Goal: Task Accomplishment & Management: Manage account settings

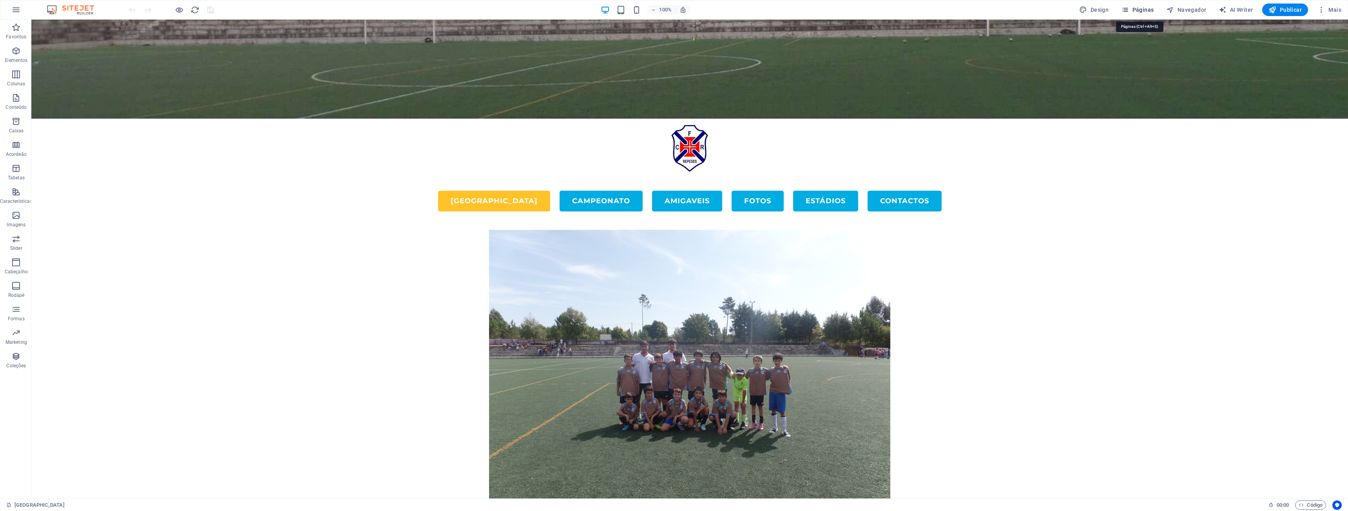
click at [1143, 7] on span "Páginas" at bounding box center [1137, 10] width 33 height 8
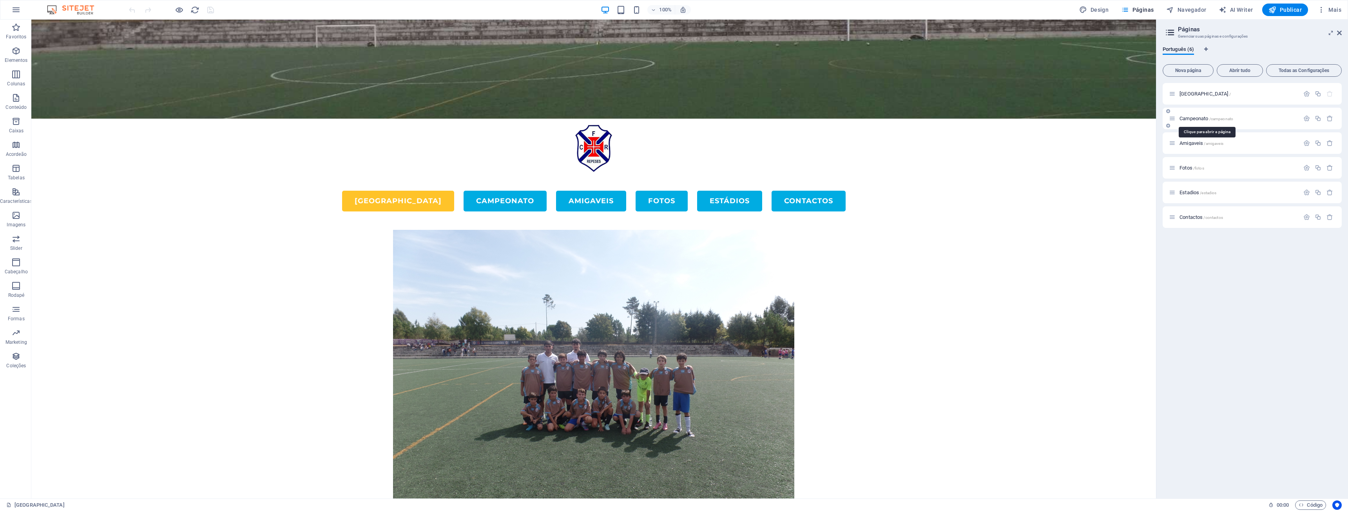
click at [1193, 118] on span "Campeonato /campeonato" at bounding box center [1206, 119] width 54 height 6
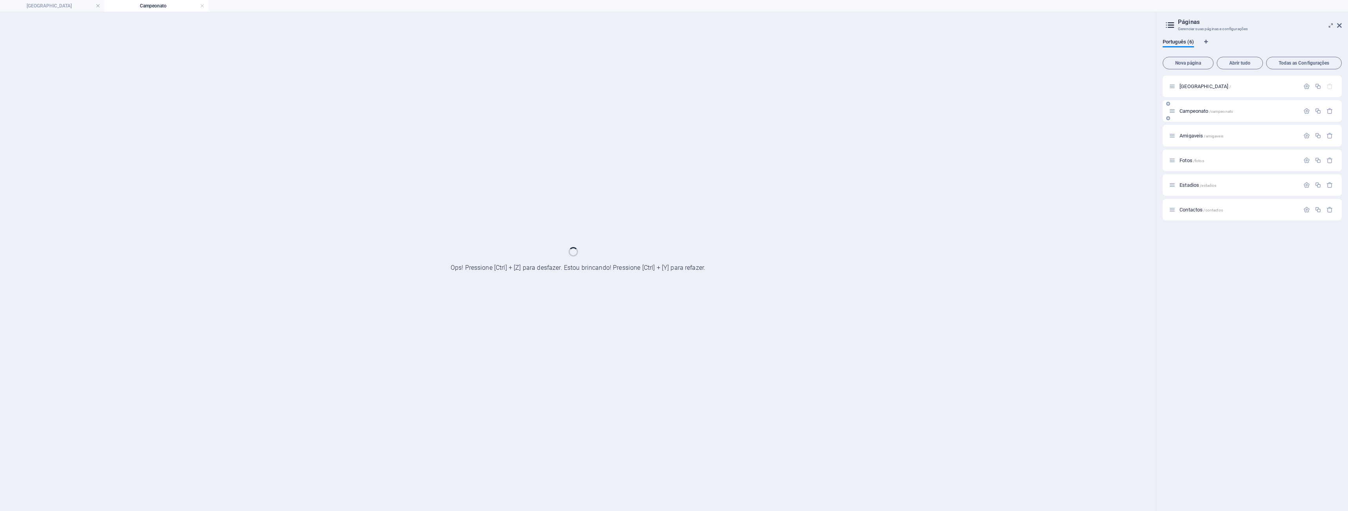
click at [1193, 118] on div "Campeonato /campeonato" at bounding box center [1252, 111] width 179 height 22
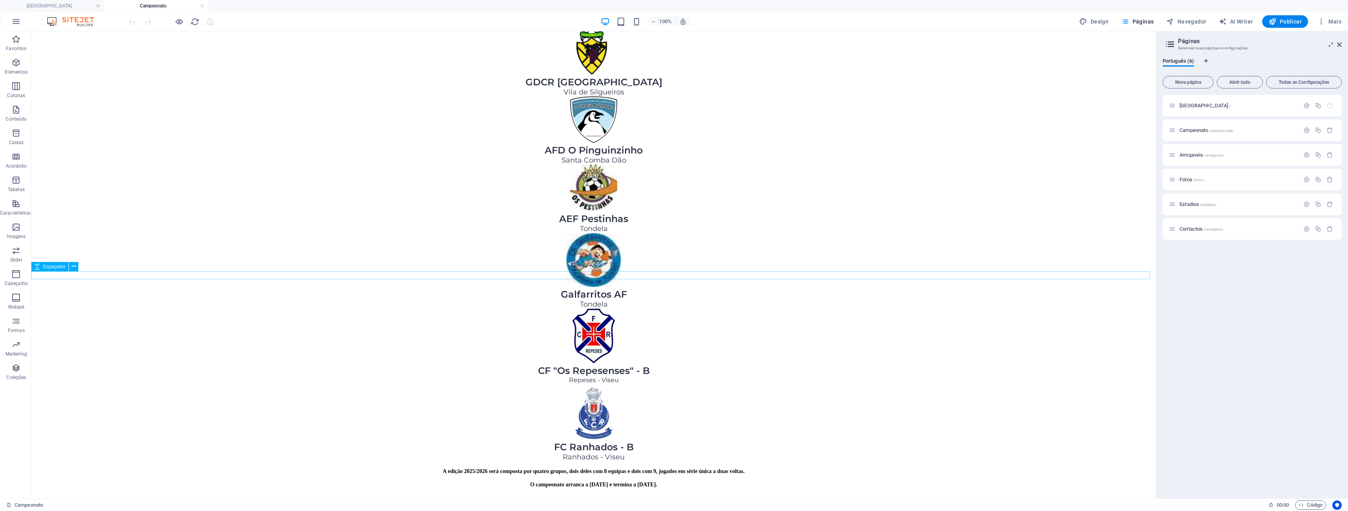
scroll to position [666, 0]
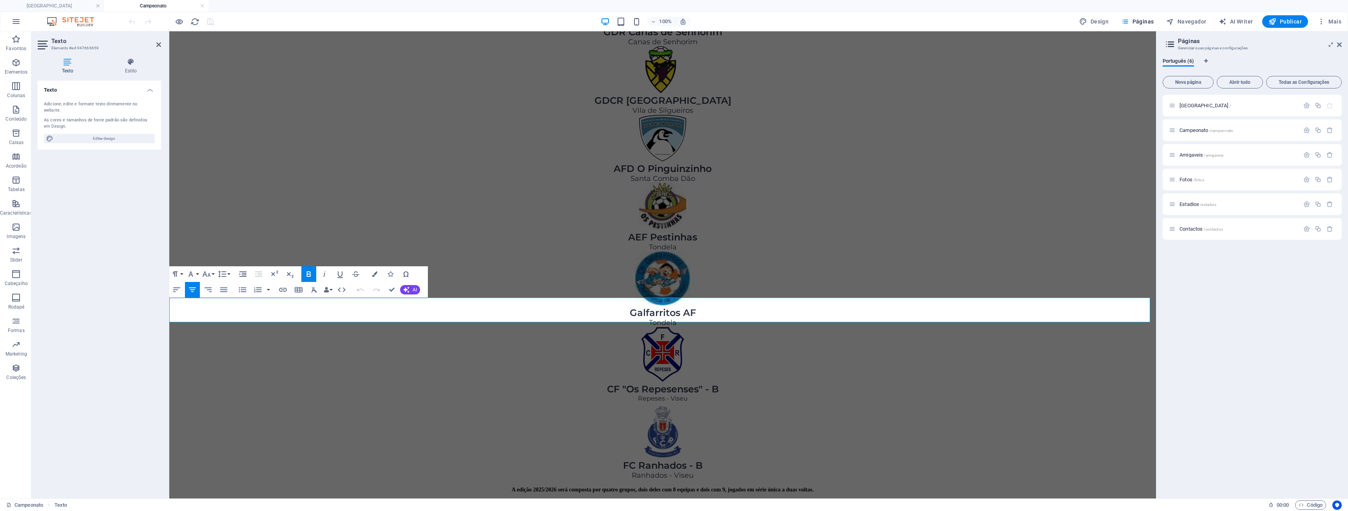
drag, startPoint x: 688, startPoint y: 319, endPoint x: 693, endPoint y: 319, distance: 4.7
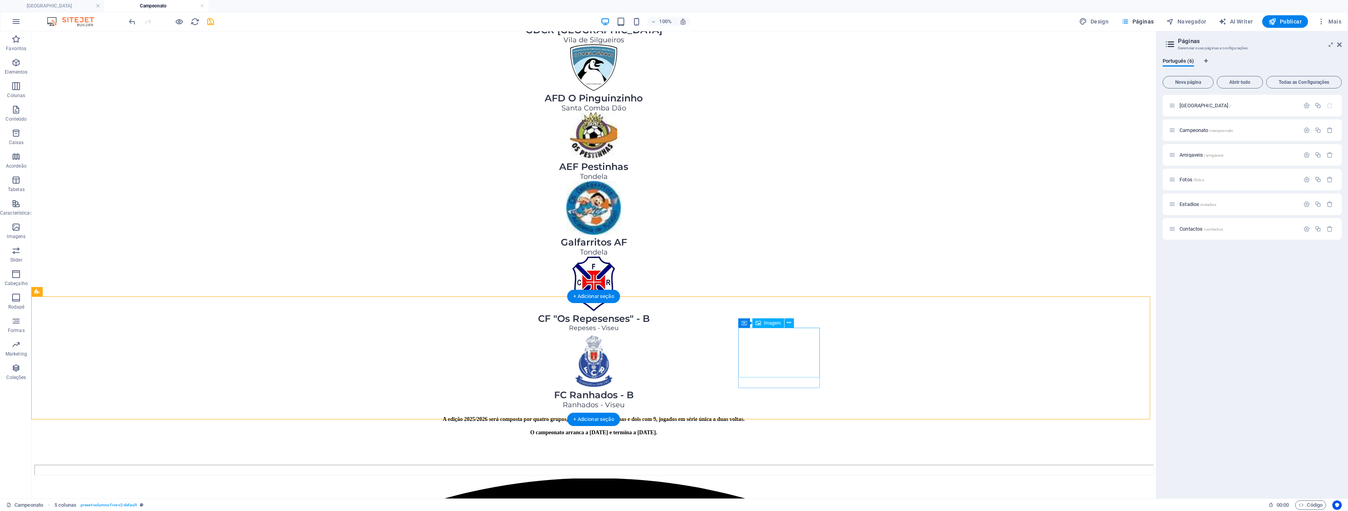
scroll to position [745, 0]
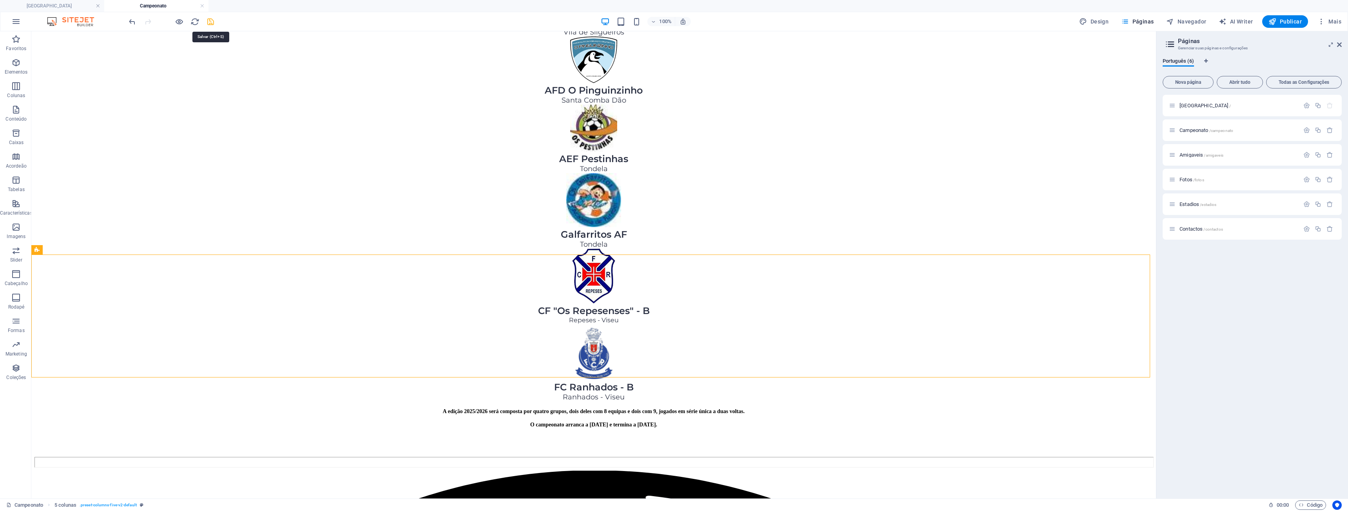
click at [211, 21] on icon "save" at bounding box center [210, 21] width 9 height 9
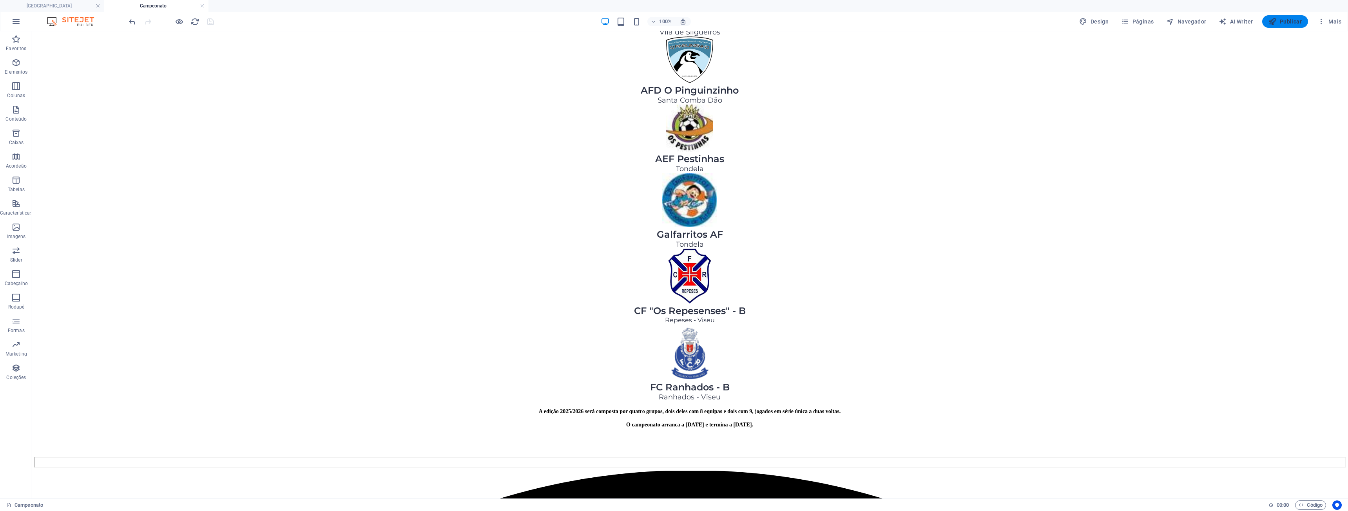
click at [1300, 19] on span "Publicar" at bounding box center [1284, 22] width 33 height 8
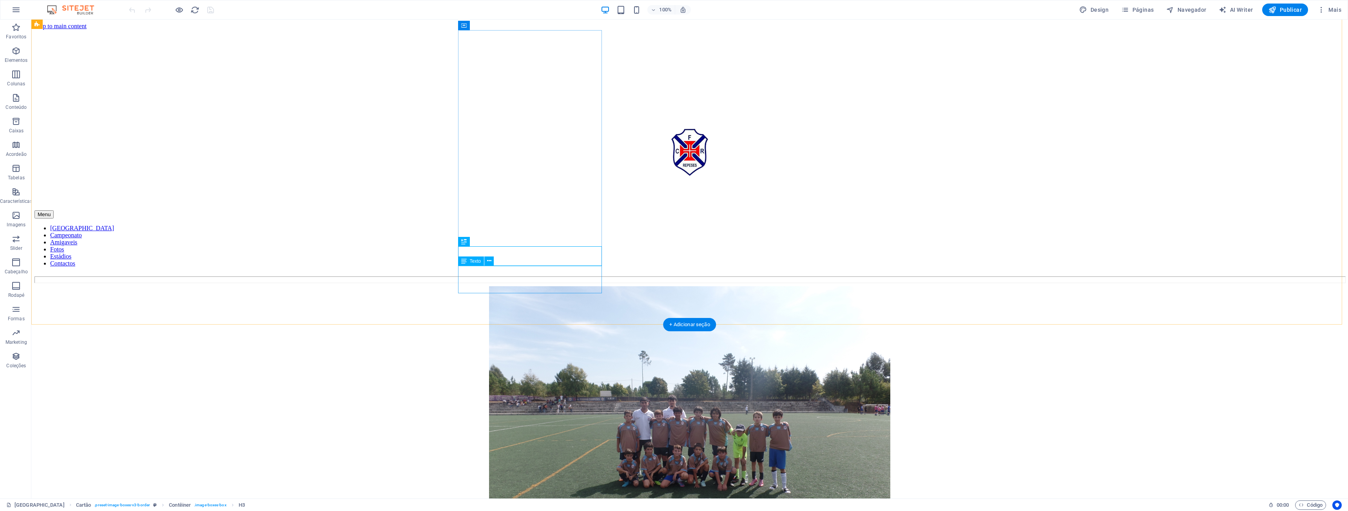
scroll to position [835, 0]
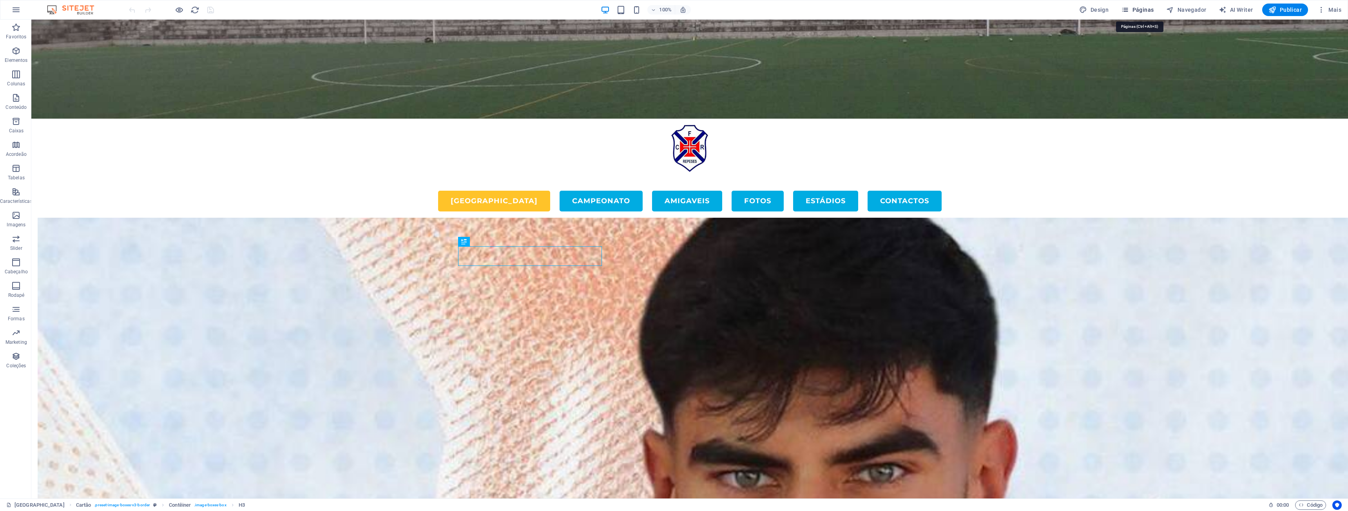
click at [1144, 11] on span "Páginas" at bounding box center [1137, 10] width 33 height 8
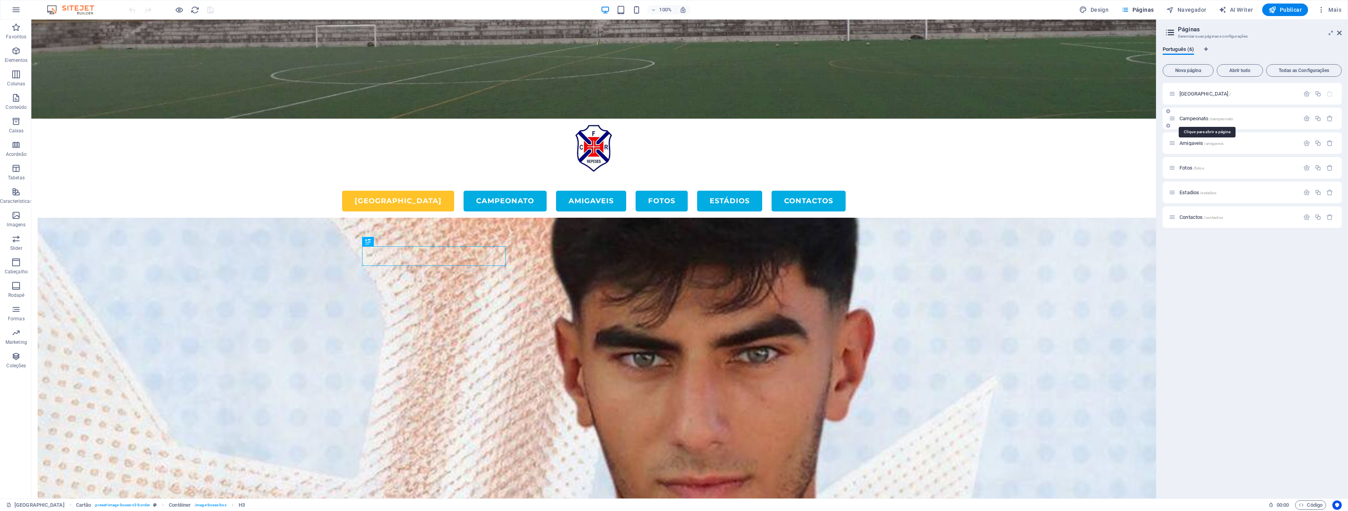
click at [1186, 121] on span "Campeonato /campeonato" at bounding box center [1206, 119] width 54 height 6
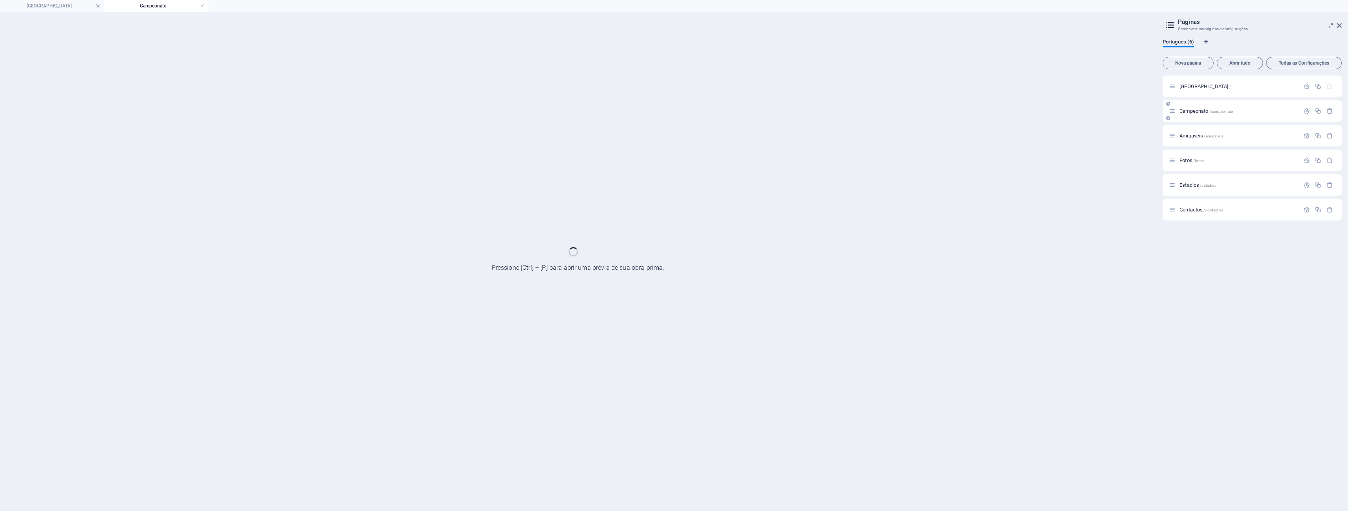
scroll to position [0, 0]
click at [1186, 121] on div "Campeonato /campeonato" at bounding box center [1252, 111] width 179 height 22
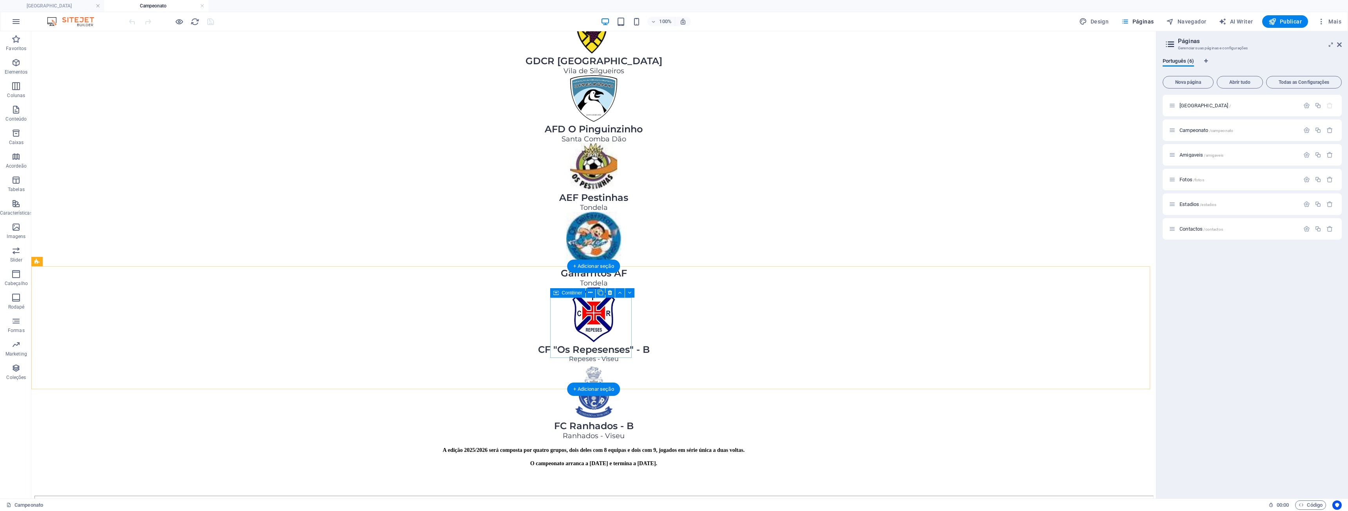
scroll to position [705, 0]
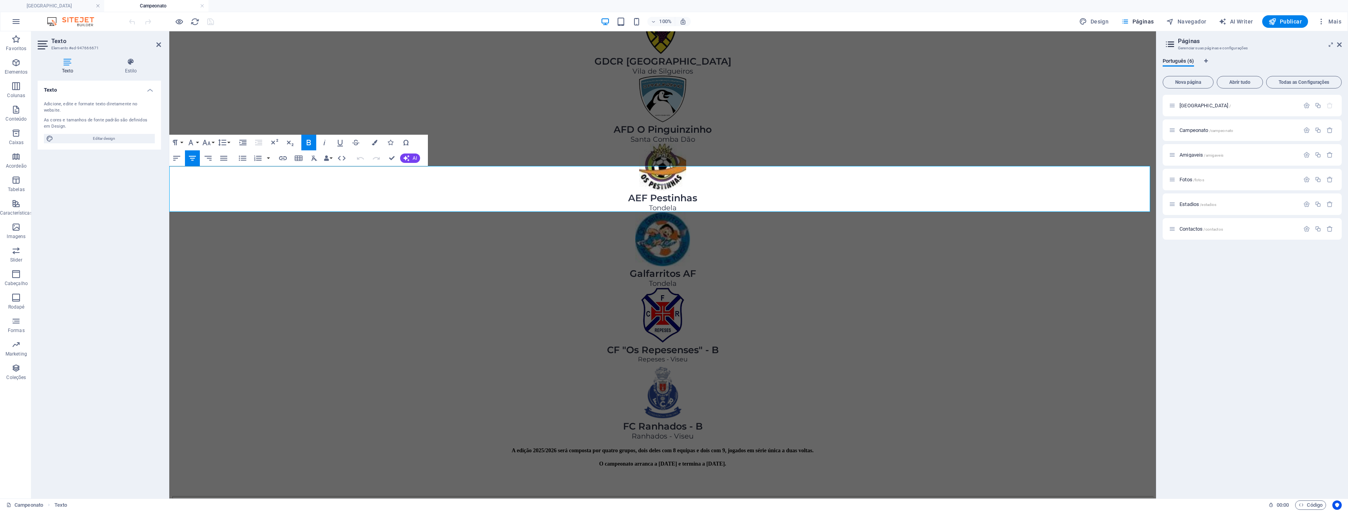
drag, startPoint x: 683, startPoint y: 203, endPoint x: 695, endPoint y: 204, distance: 11.8
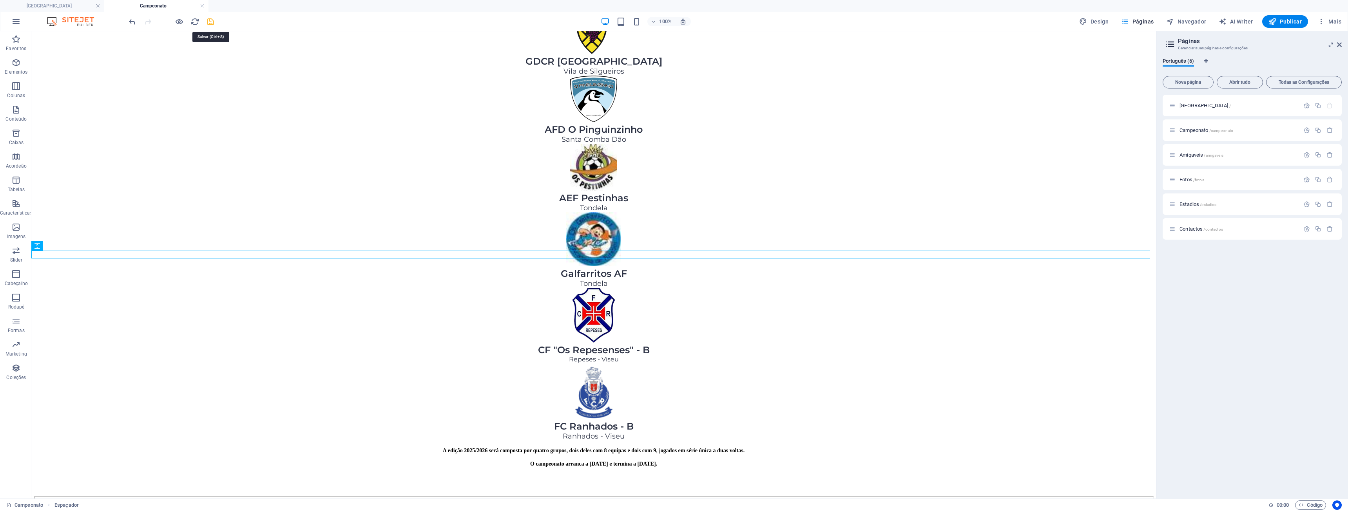
click at [209, 21] on icon "save" at bounding box center [210, 21] width 9 height 9
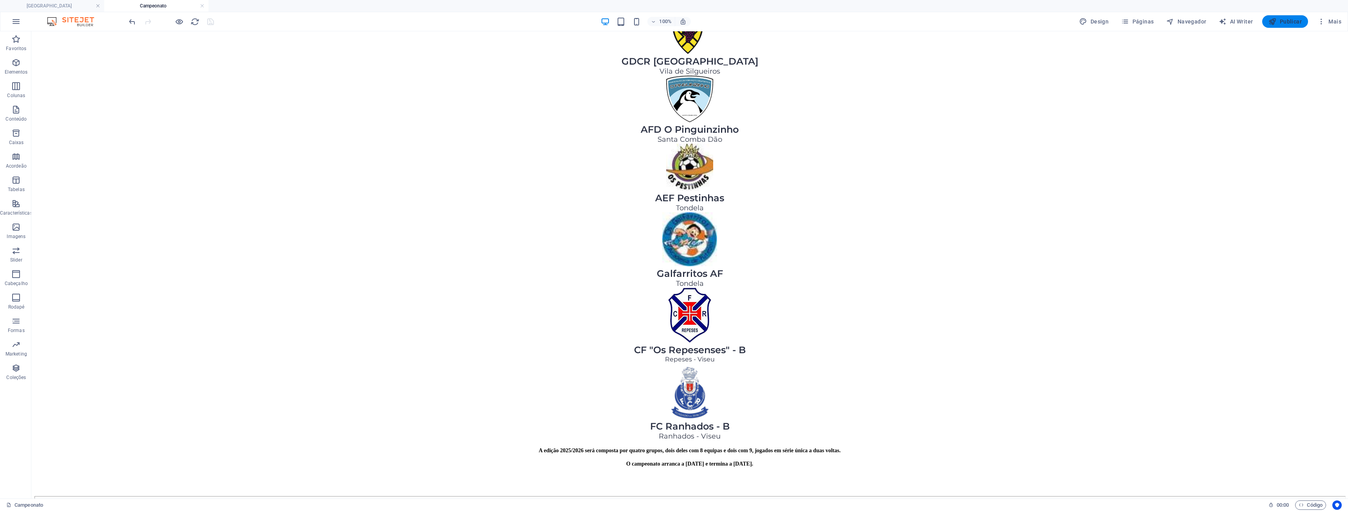
click at [1283, 23] on span "Publicar" at bounding box center [1284, 22] width 33 height 8
